Goal: Task Accomplishment & Management: Manage account settings

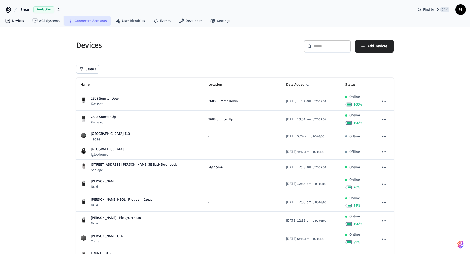
click at [70, 25] on link "Connected Accounts" at bounding box center [87, 20] width 47 height 9
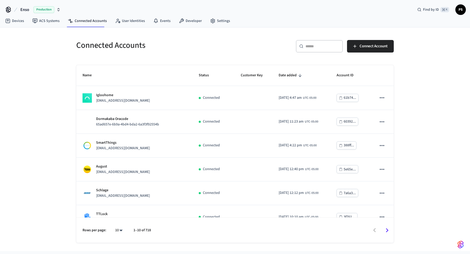
click at [306, 45] on input "text" at bounding box center [322, 46] width 34 height 5
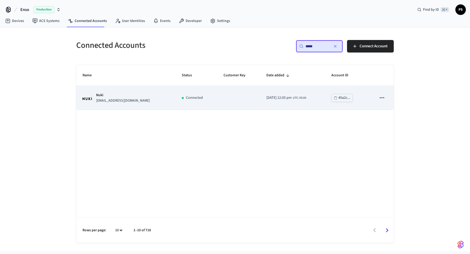
type input "*****"
click at [139, 93] on div "Nuki [EMAIL_ADDRESS][DOMAIN_NAME]" at bounding box center [126, 97] width 87 height 11
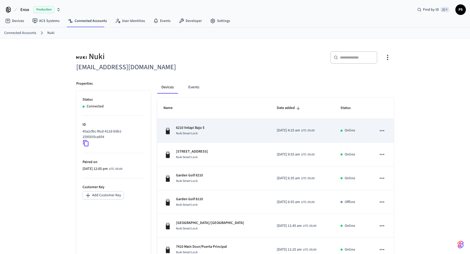
click at [189, 135] on div "Nuki Smart Lock" at bounding box center [190, 133] width 28 height 5
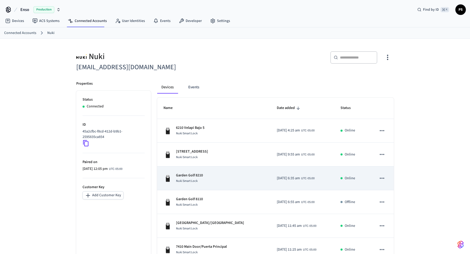
click at [194, 173] on p "Garden Golf 8210" at bounding box center [189, 175] width 27 height 5
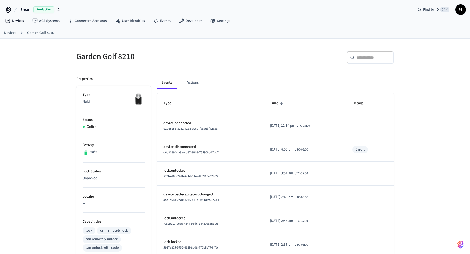
click at [361, 149] on div "Error:" at bounding box center [360, 149] width 9 height 5
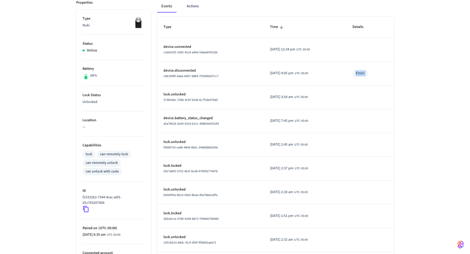
scroll to position [121, 0]
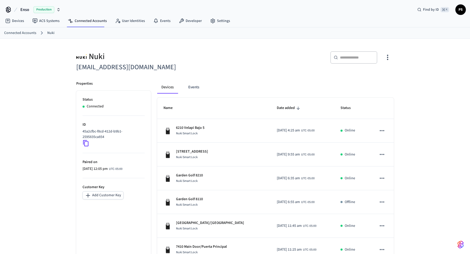
scroll to position [127, 0]
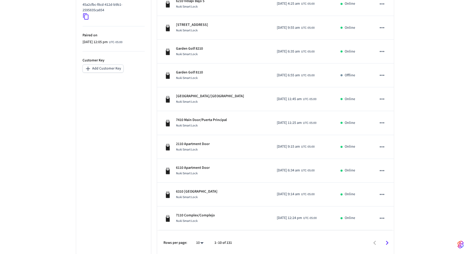
click at [205, 239] on body "Enso Production Find by ID ⌘ K PS Devices ACS Systems Connected Accounts User I…" at bounding box center [235, 64] width 470 height 382
click at [198, 236] on li "All" at bounding box center [198, 239] width 14 height 14
type input "**"
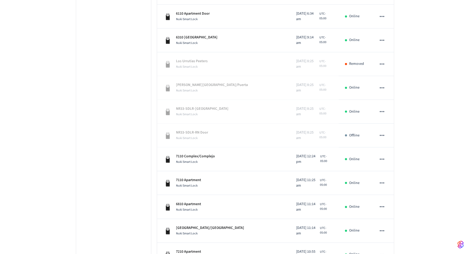
scroll to position [0, 0]
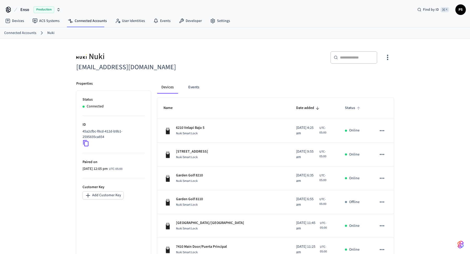
click at [345, 110] on span "Status" at bounding box center [353, 108] width 17 height 8
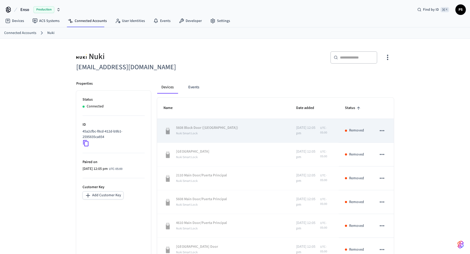
click at [190, 133] on span "Nuki Smart Lock" at bounding box center [187, 133] width 22 height 4
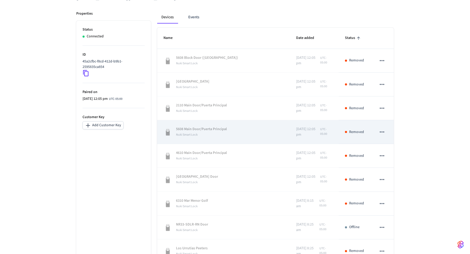
scroll to position [160, 0]
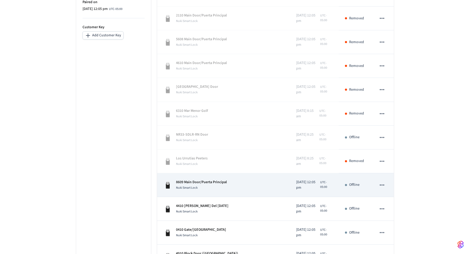
click at [198, 190] on td "8609 Main Door/Puerta Principal Nuki Smart Lock" at bounding box center [223, 185] width 133 height 24
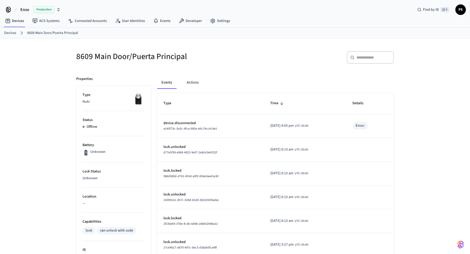
click at [363, 129] on div "Error:" at bounding box center [359, 126] width 15 height 8
click at [363, 126] on div "Error:" at bounding box center [360, 125] width 9 height 5
click at [84, 24] on link "Connected Accounts" at bounding box center [87, 20] width 47 height 9
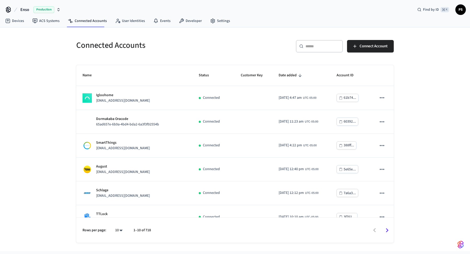
click at [305, 41] on div "​ ​" at bounding box center [319, 46] width 47 height 13
paste input "**********"
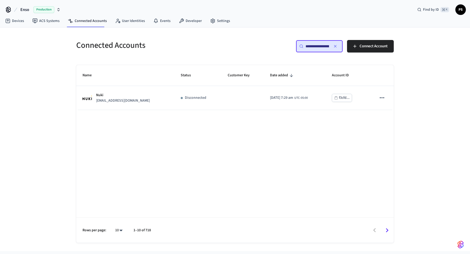
scroll to position [0, 38]
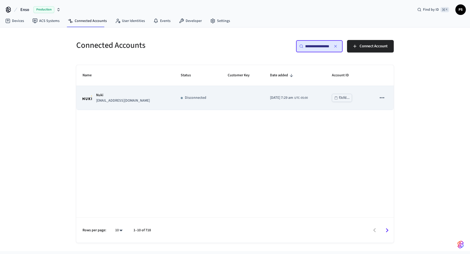
type input "**********"
click at [106, 98] on p "[EMAIL_ADDRESS][DOMAIN_NAME]" at bounding box center [123, 100] width 54 height 5
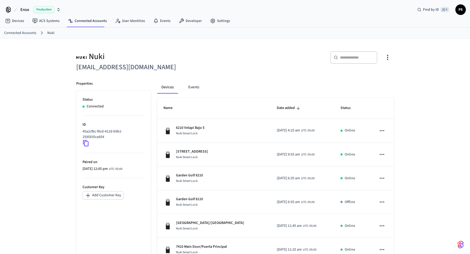
scroll to position [127, 0]
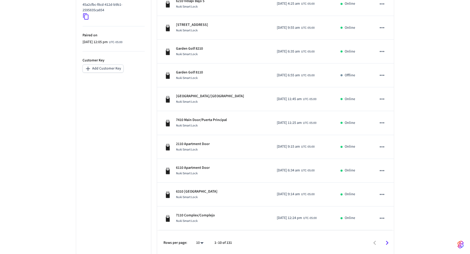
click at [199, 243] on body "Enso Production Find by ID ⌘ K PS Devices ACS Systems Connected Accounts User I…" at bounding box center [235, 64] width 470 height 382
drag, startPoint x: 200, startPoint y: 227, endPoint x: 196, endPoint y: 240, distance: 13.6
click at [196, 241] on ul "10 25 100 All" at bounding box center [198, 218] width 14 height 56
click at [196, 240] on li "All" at bounding box center [198, 239] width 14 height 14
type input "**"
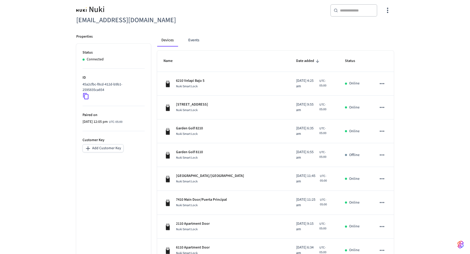
scroll to position [0, 0]
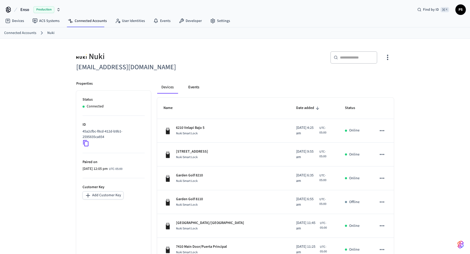
click at [188, 92] on button "Events" at bounding box center [193, 87] width 19 height 13
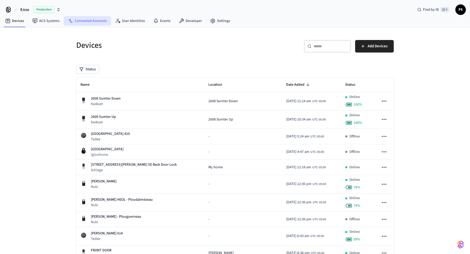
click at [80, 16] on link "Connected Accounts" at bounding box center [87, 20] width 47 height 9
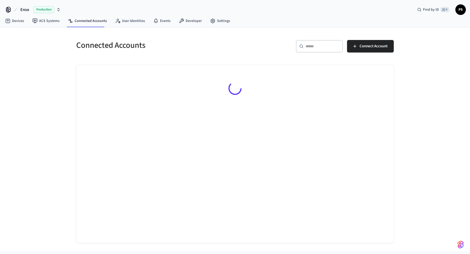
click at [311, 43] on div "​ ​" at bounding box center [319, 46] width 47 height 13
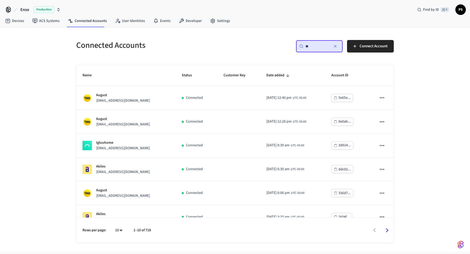
type input "*"
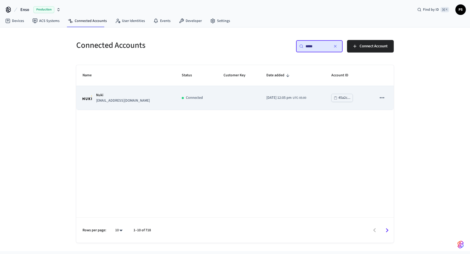
type input "*****"
click at [107, 103] on td "Nuki [EMAIL_ADDRESS][DOMAIN_NAME]" at bounding box center [125, 98] width 99 height 24
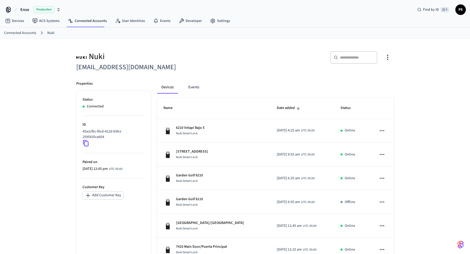
click at [115, 67] on h6 "[EMAIL_ADDRESS][DOMAIN_NAME]" at bounding box center [154, 67] width 156 height 11
copy div "[EMAIL_ADDRESS][DOMAIN_NAME]"
